Goal: Communication & Community: Ask a question

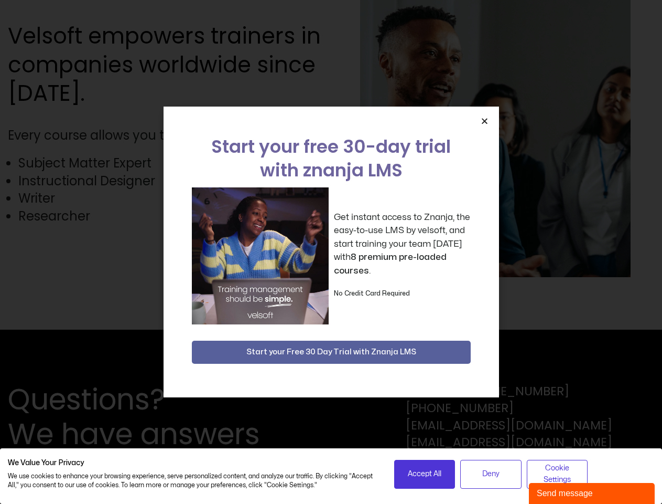
click at [331, 252] on div "Get instant access to Znanja, the easy-to-use LMS by velsoft, and start trainin…" at bounding box center [331, 255] width 279 height 137
click at [485, 121] on icon "Close" at bounding box center [485, 121] width 8 height 8
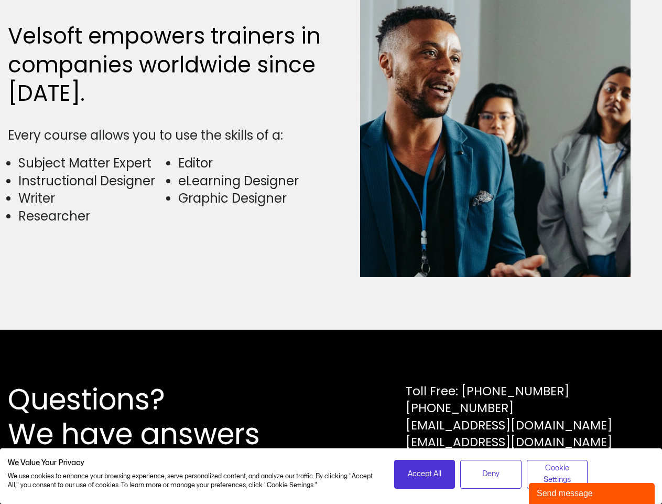
click at [332, 352] on div "Questions? We have answers Toll Free: [PHONE_NUMBER] [PHONE_NUMBER] [EMAIL_ADDR…" at bounding box center [331, 416] width 662 height 174
click at [425, 474] on span "Accept All" at bounding box center [425, 474] width 34 height 12
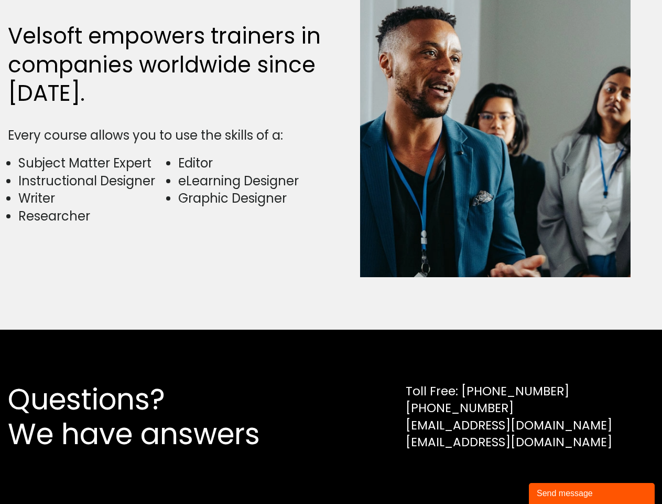
click at [491, 474] on div "Questions? We have answers Toll Free: [PHONE_NUMBER] [PHONE_NUMBER] [EMAIL_ADDR…" at bounding box center [331, 416] width 662 height 174
click at [558, 474] on div "Questions? We have answers Toll Free: [PHONE_NUMBER] [PHONE_NUMBER] [EMAIL_ADDR…" at bounding box center [331, 416] width 662 height 174
click at [592, 493] on div "Send message" at bounding box center [592, 493] width 110 height 13
